Goal: Find specific page/section: Find specific page/section

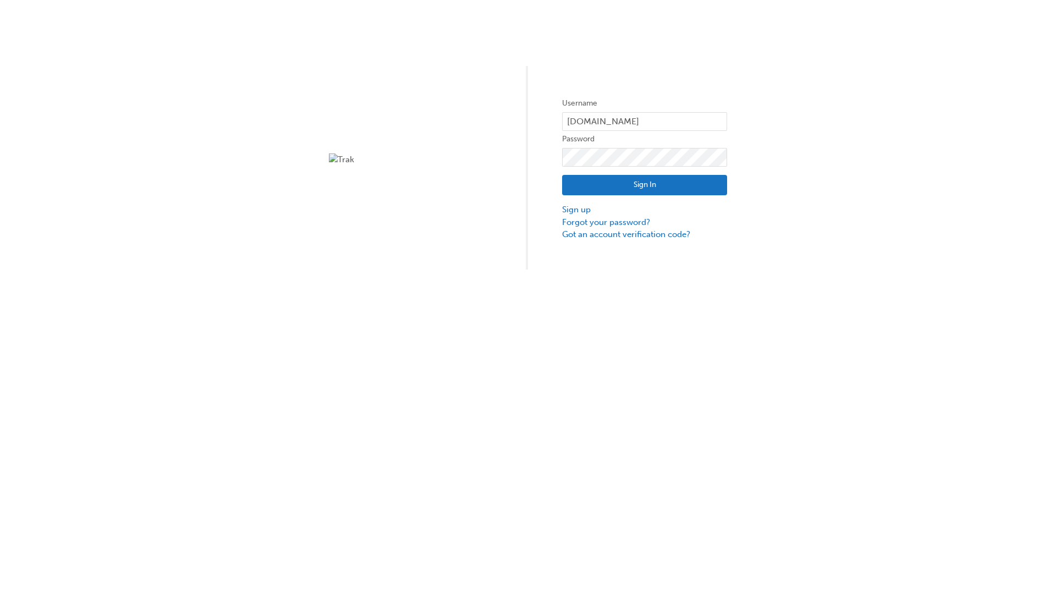
type input "test.e2e.user14"
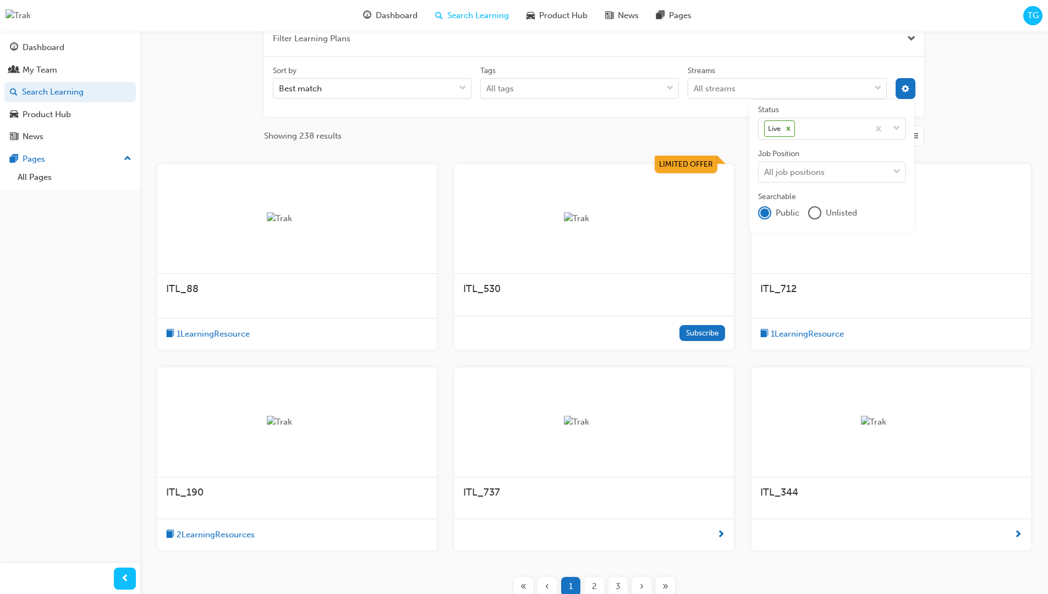
scroll to position [198, 0]
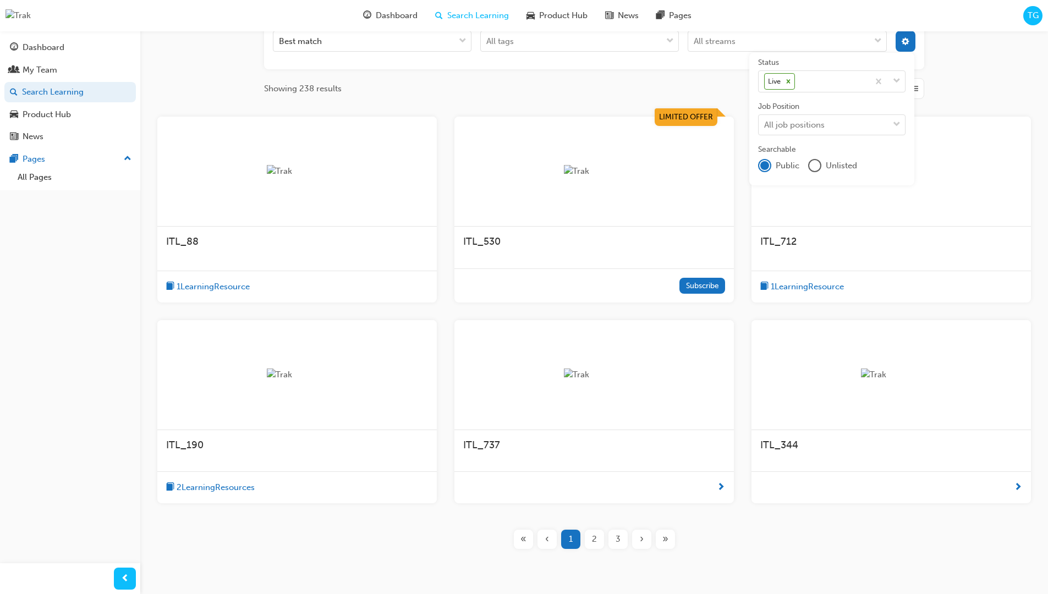
click at [695, 46] on input "Streams All streams" at bounding box center [693, 40] width 1 height 9
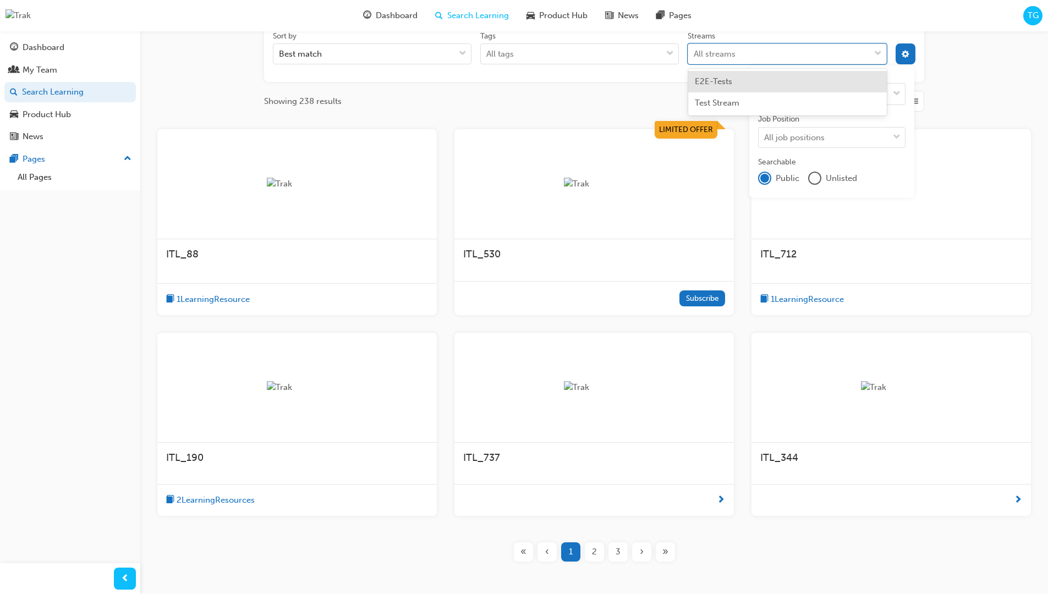
click at [695, 54] on input "Streams option E2E-Tests focused, 1 of 2. 2 results available. Use Up and Down …" at bounding box center [693, 53] width 1 height 9
click at [703, 54] on input "Streams 0 results available for search term Pr. Select is focused ,type to refi…" at bounding box center [697, 53] width 9 height 9
